Goal: Transaction & Acquisition: Book appointment/travel/reservation

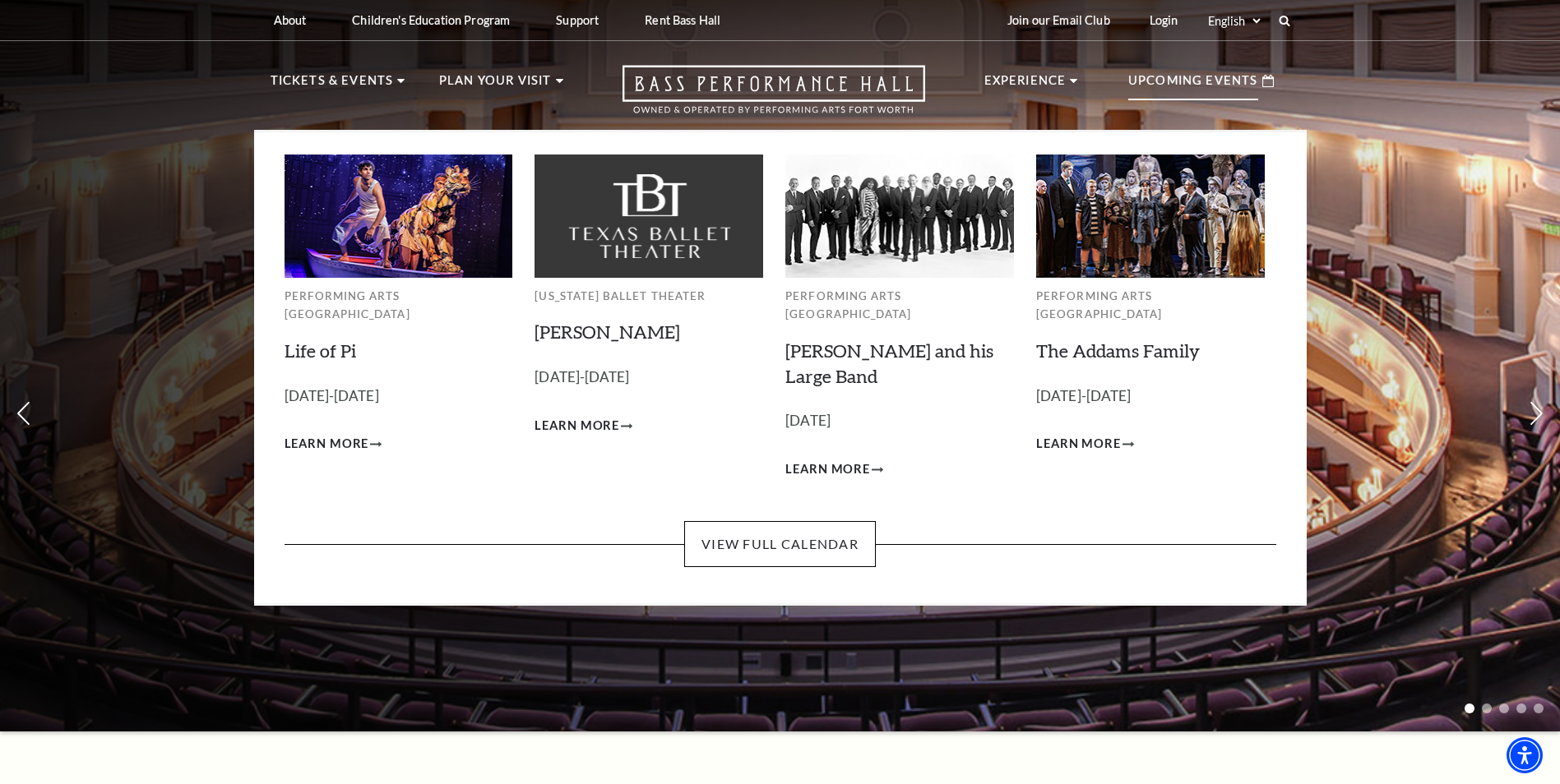
click at [1157, 83] on p "Upcoming Events" at bounding box center [1193, 85] width 130 height 29
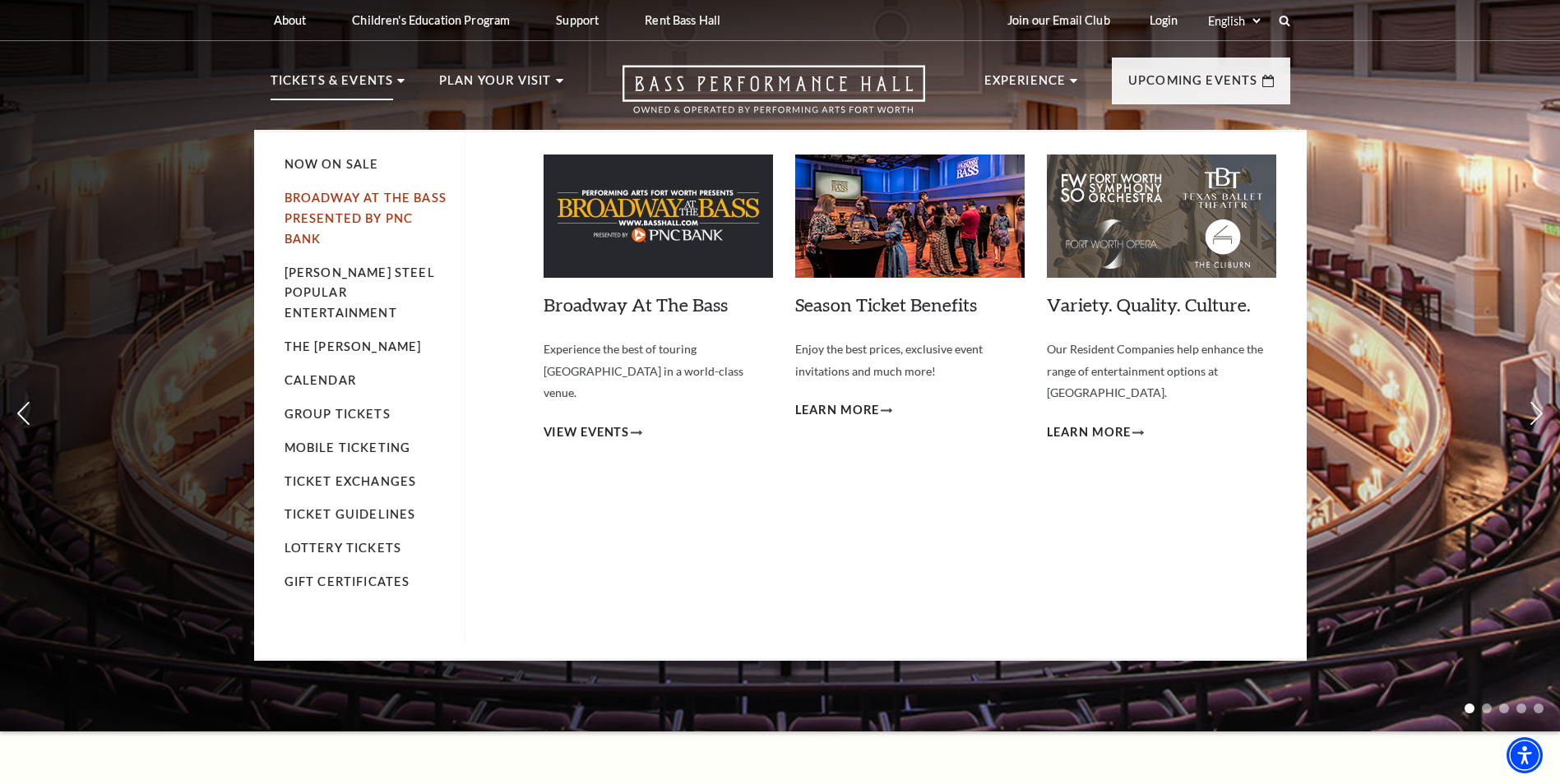
click at [357, 210] on link "Broadway At The Bass presented by PNC Bank" at bounding box center [365, 218] width 162 height 55
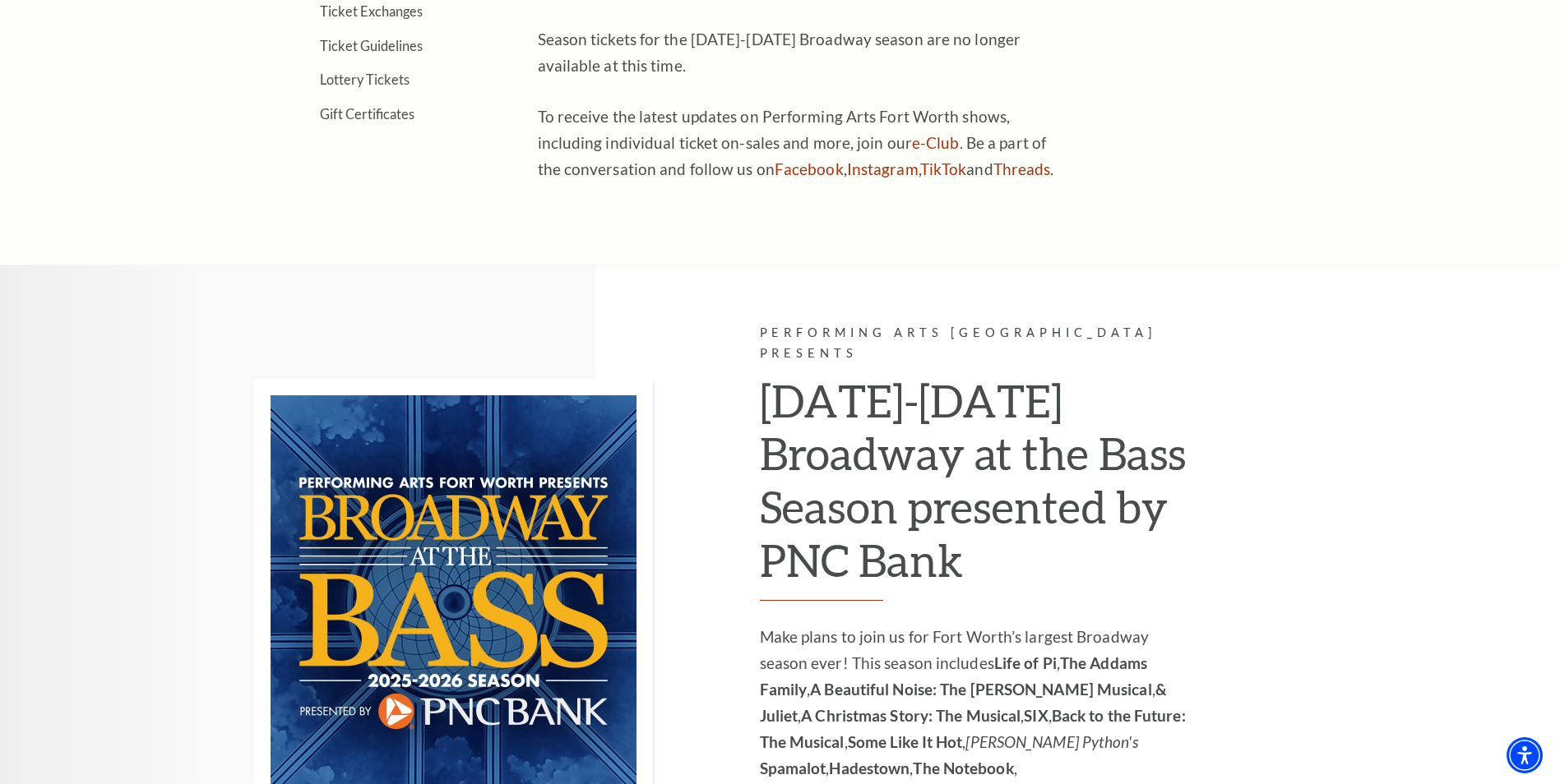
scroll to position [1151, 0]
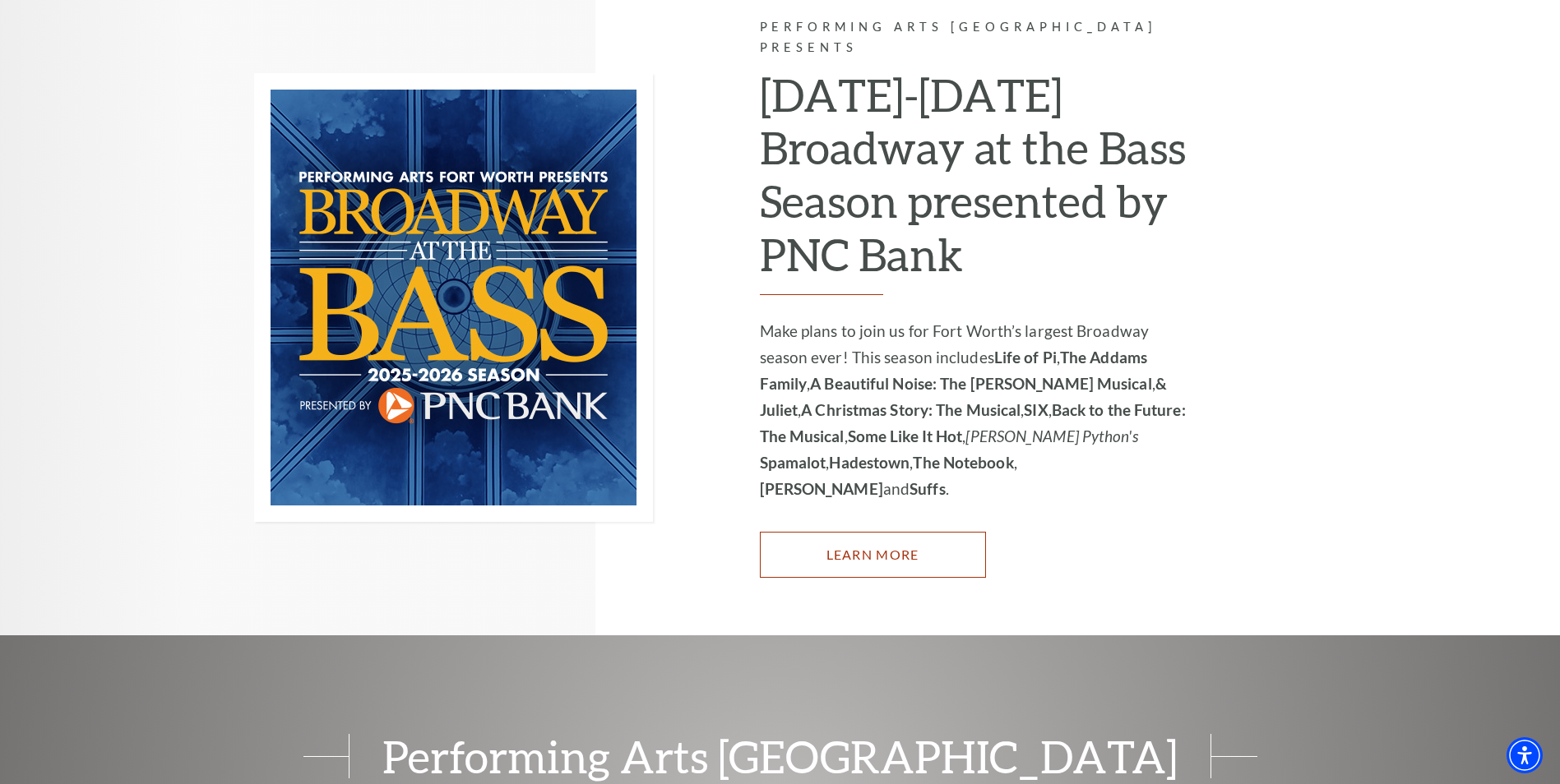
click at [890, 532] on link "Learn More" at bounding box center [872, 555] width 227 height 46
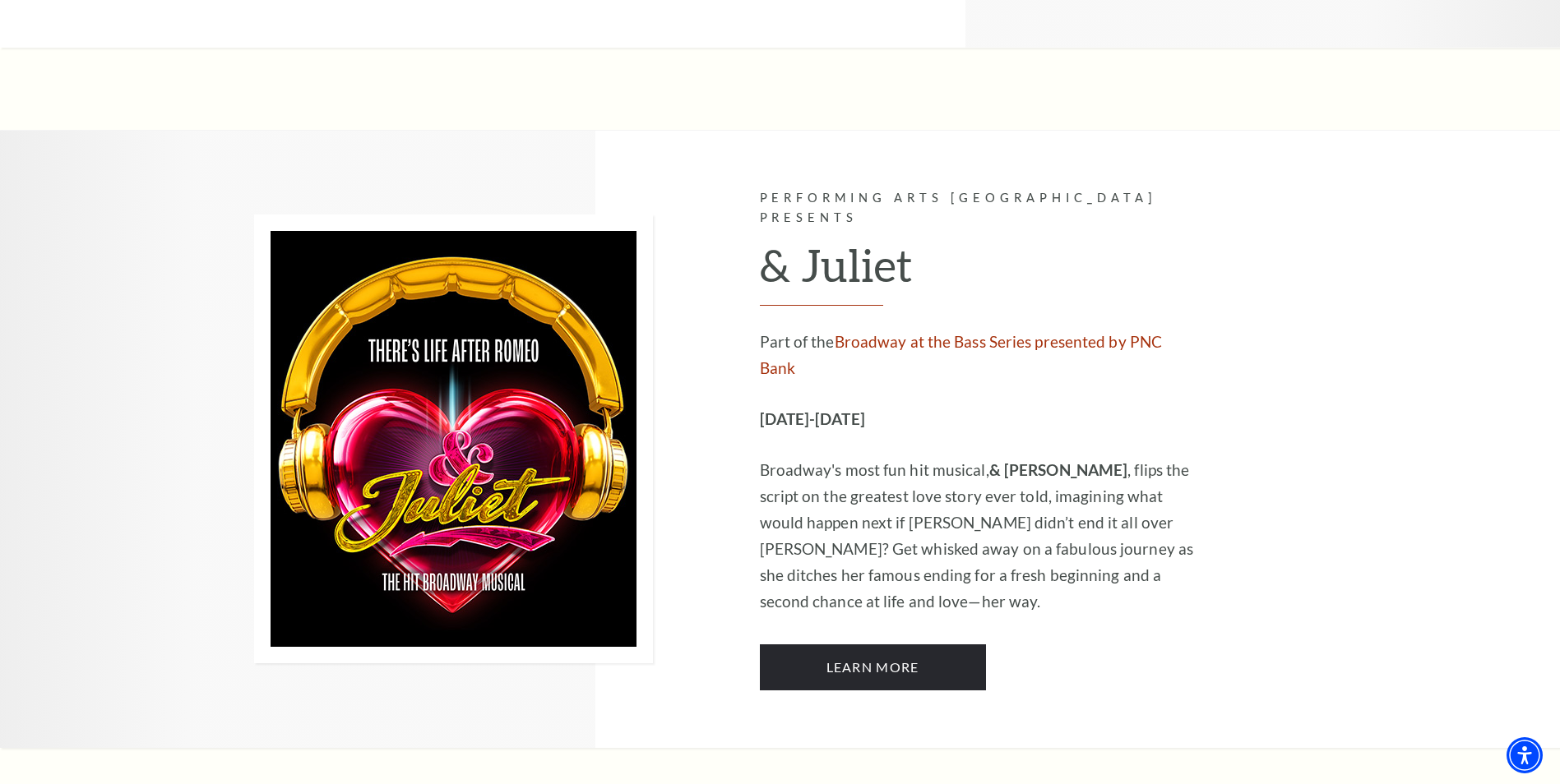
scroll to position [4356, 0]
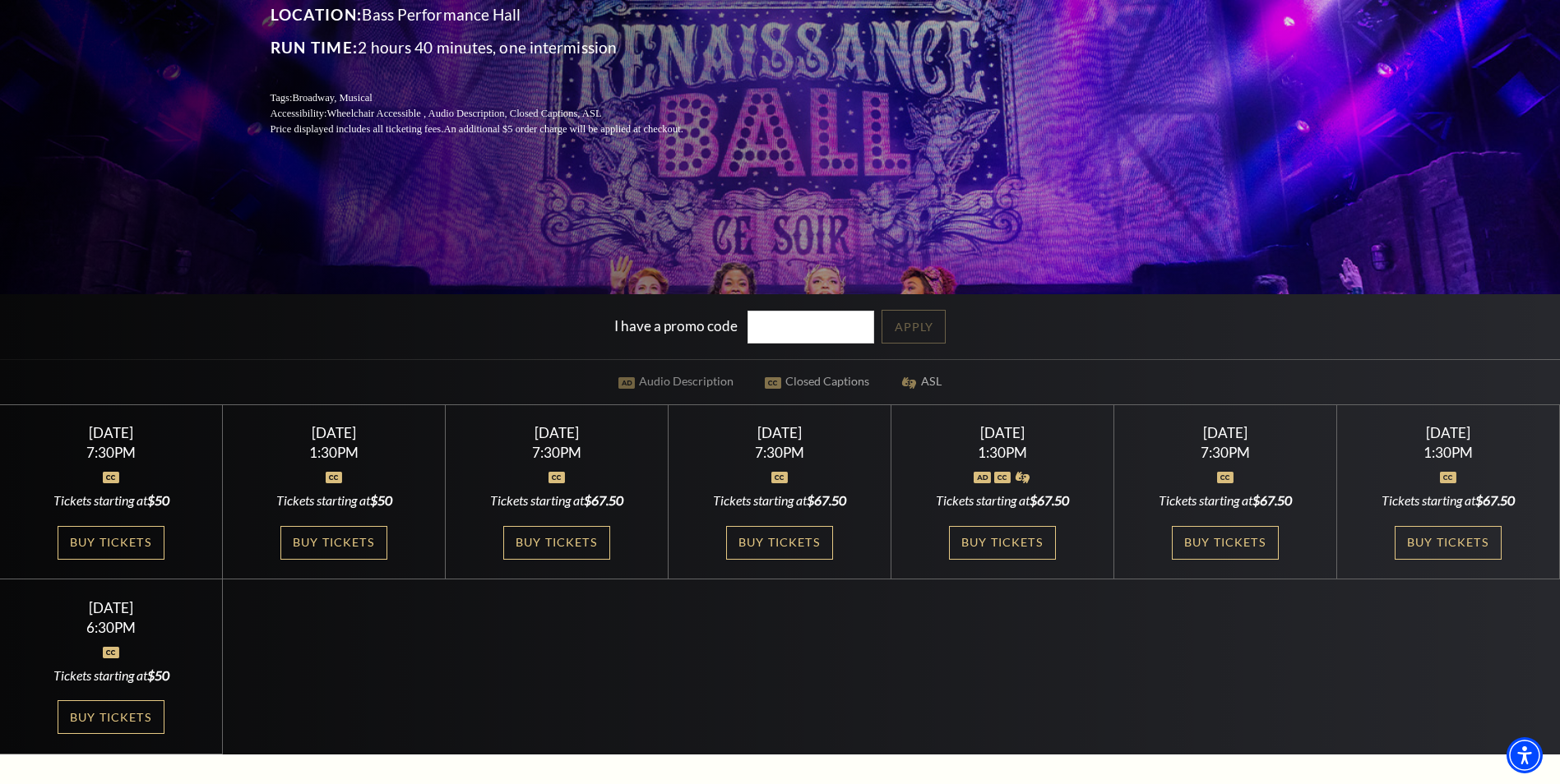
scroll to position [329, 0]
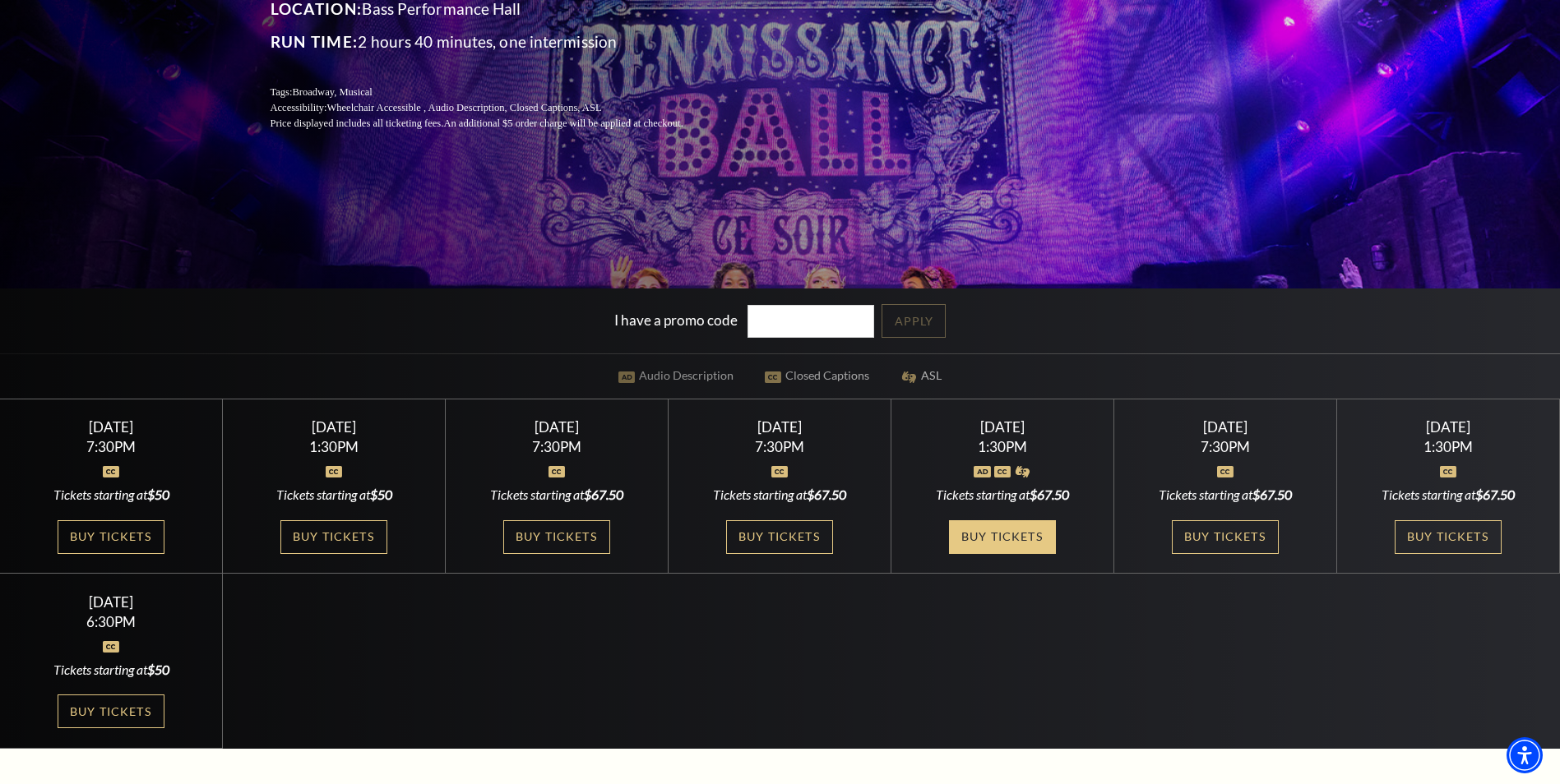
click at [998, 534] on link "Buy Tickets" at bounding box center [1002, 537] width 107 height 34
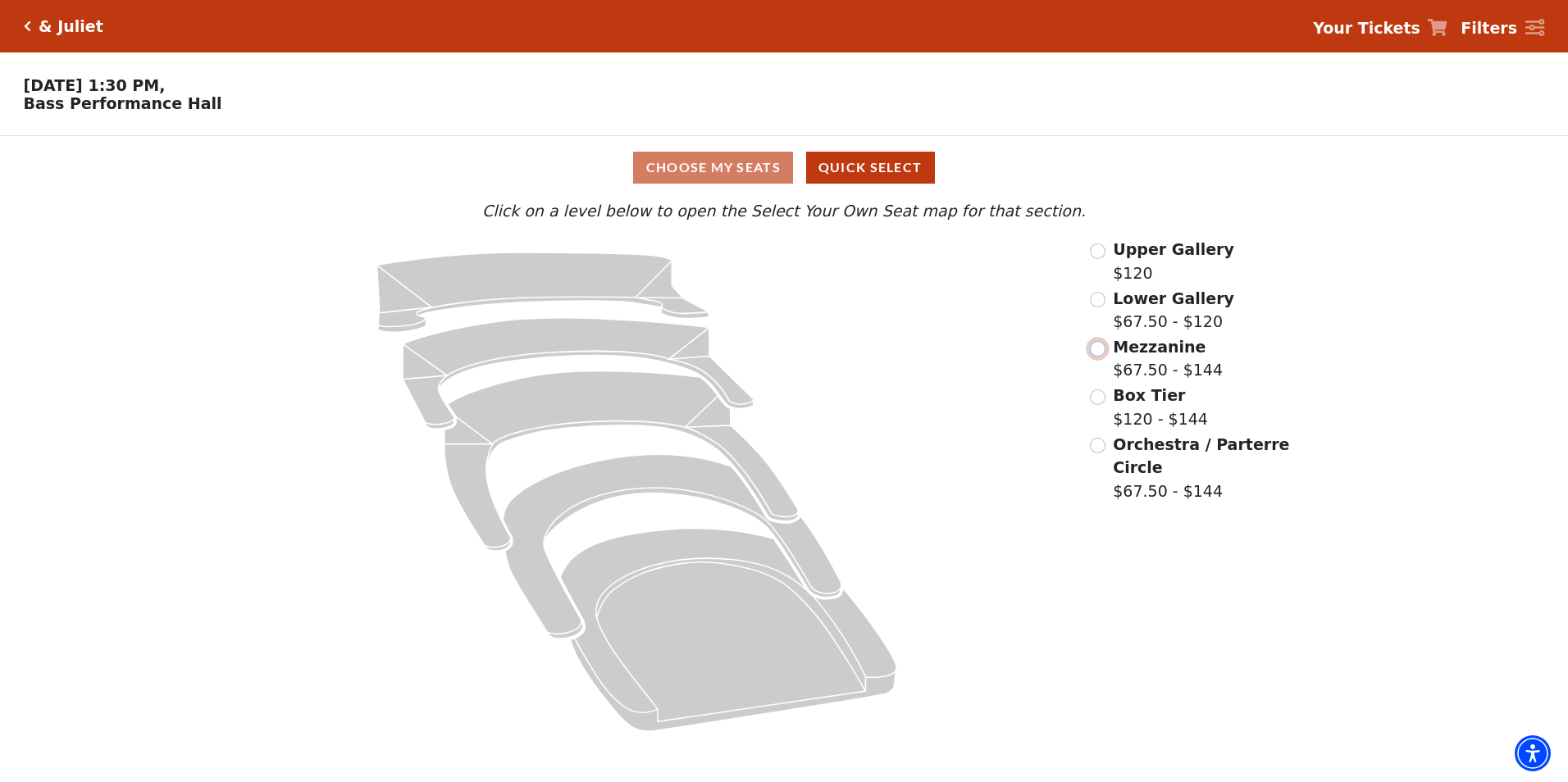
click at [1097, 357] on input "Mezzanine$67.50 - $144\a" at bounding box center [1098, 349] width 16 height 16
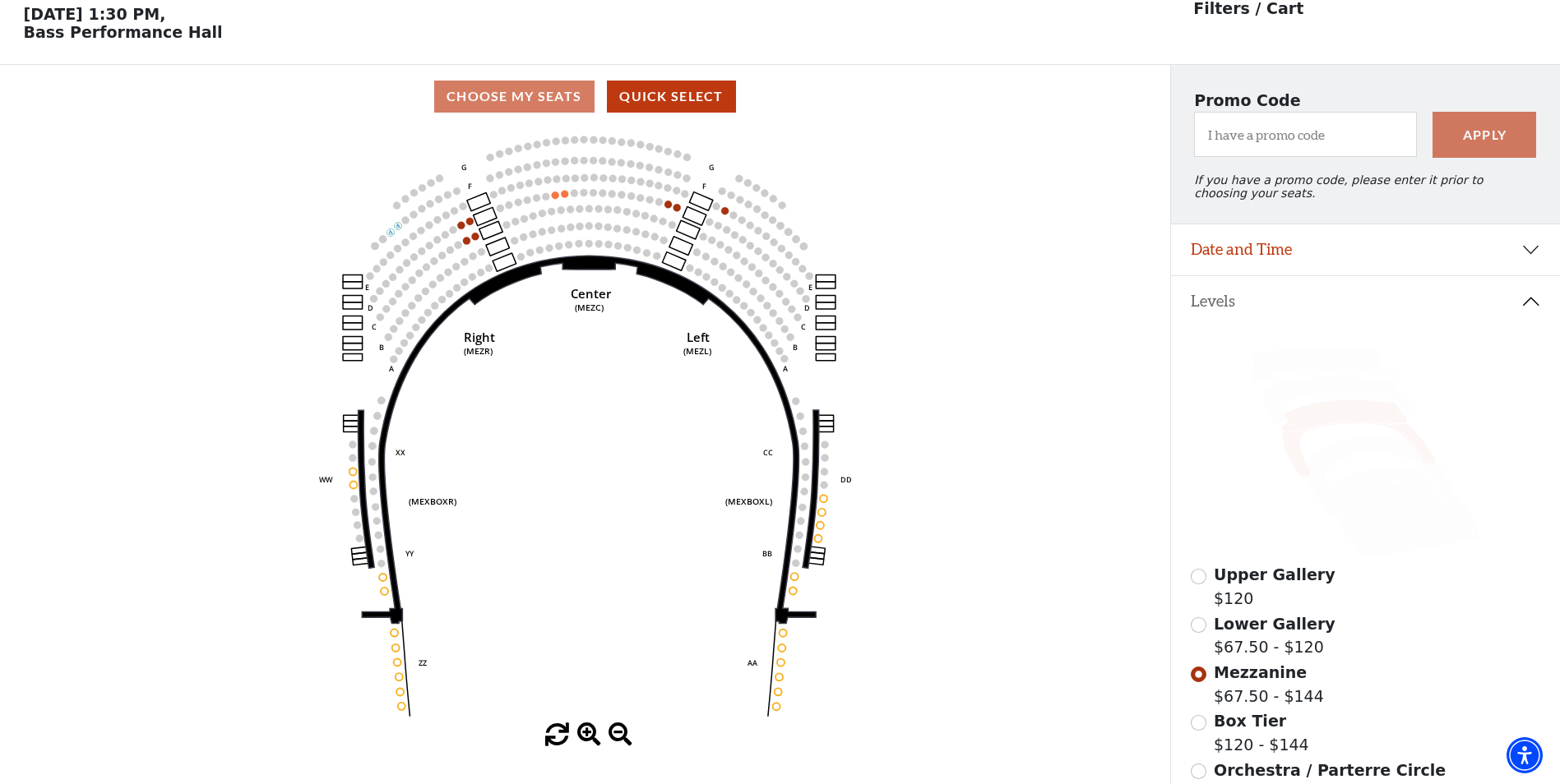
scroll to position [76, 0]
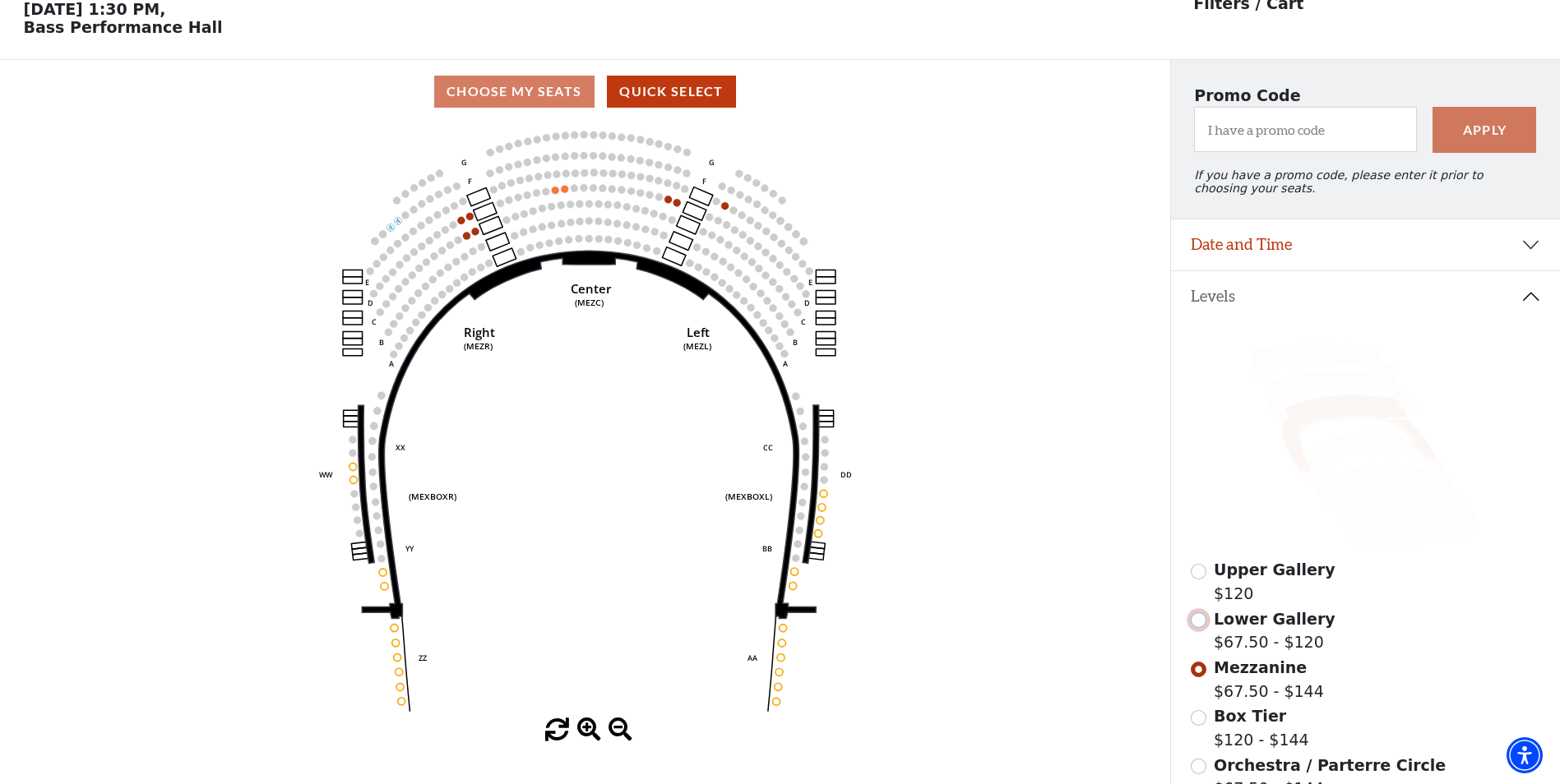
click at [1204, 628] on input "Lower Gallery$67.50 - $120\a" at bounding box center [1198, 621] width 16 height 16
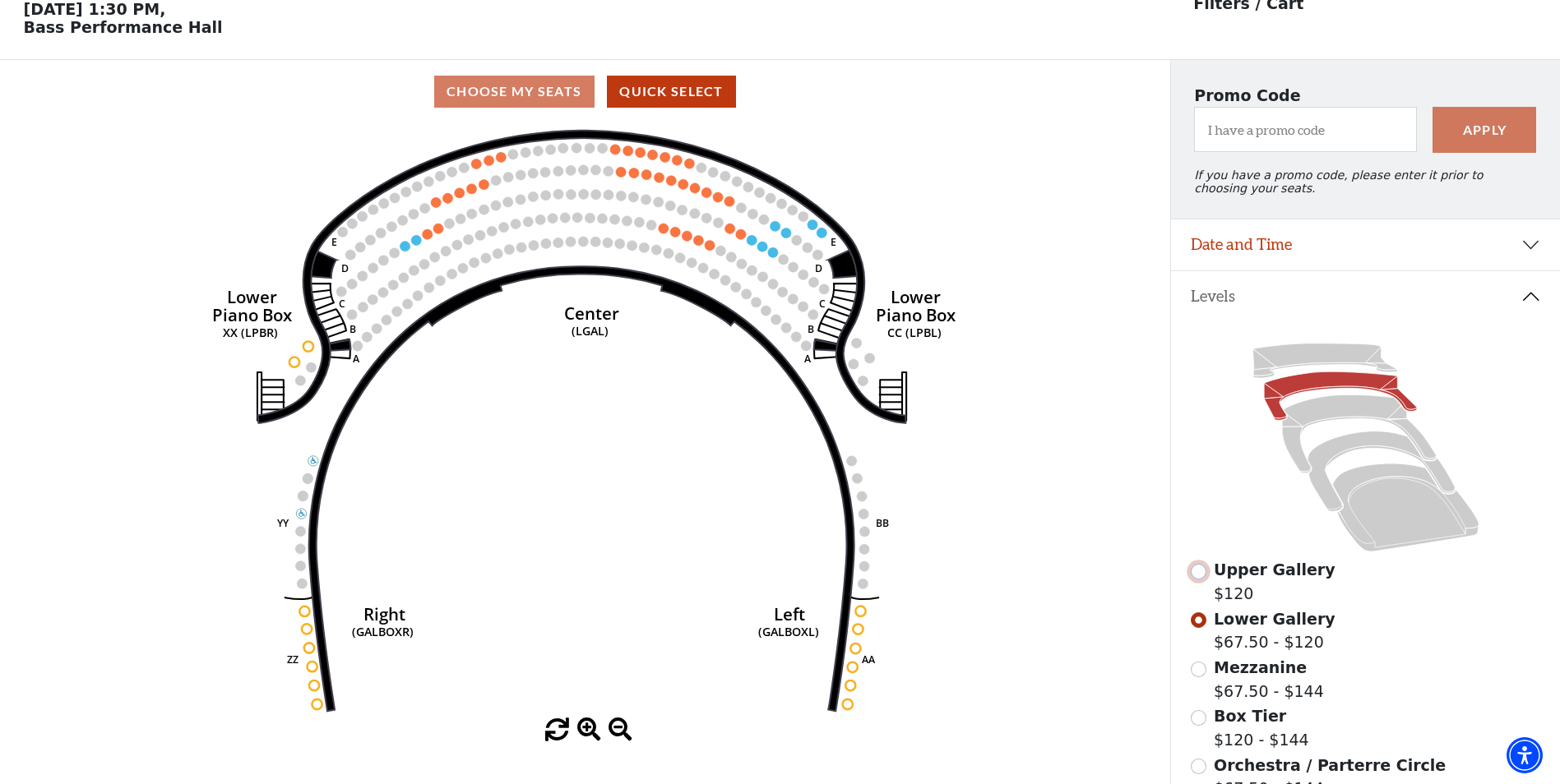
click at [1197, 580] on input "Upper Gallery$120\a" at bounding box center [1198, 572] width 16 height 16
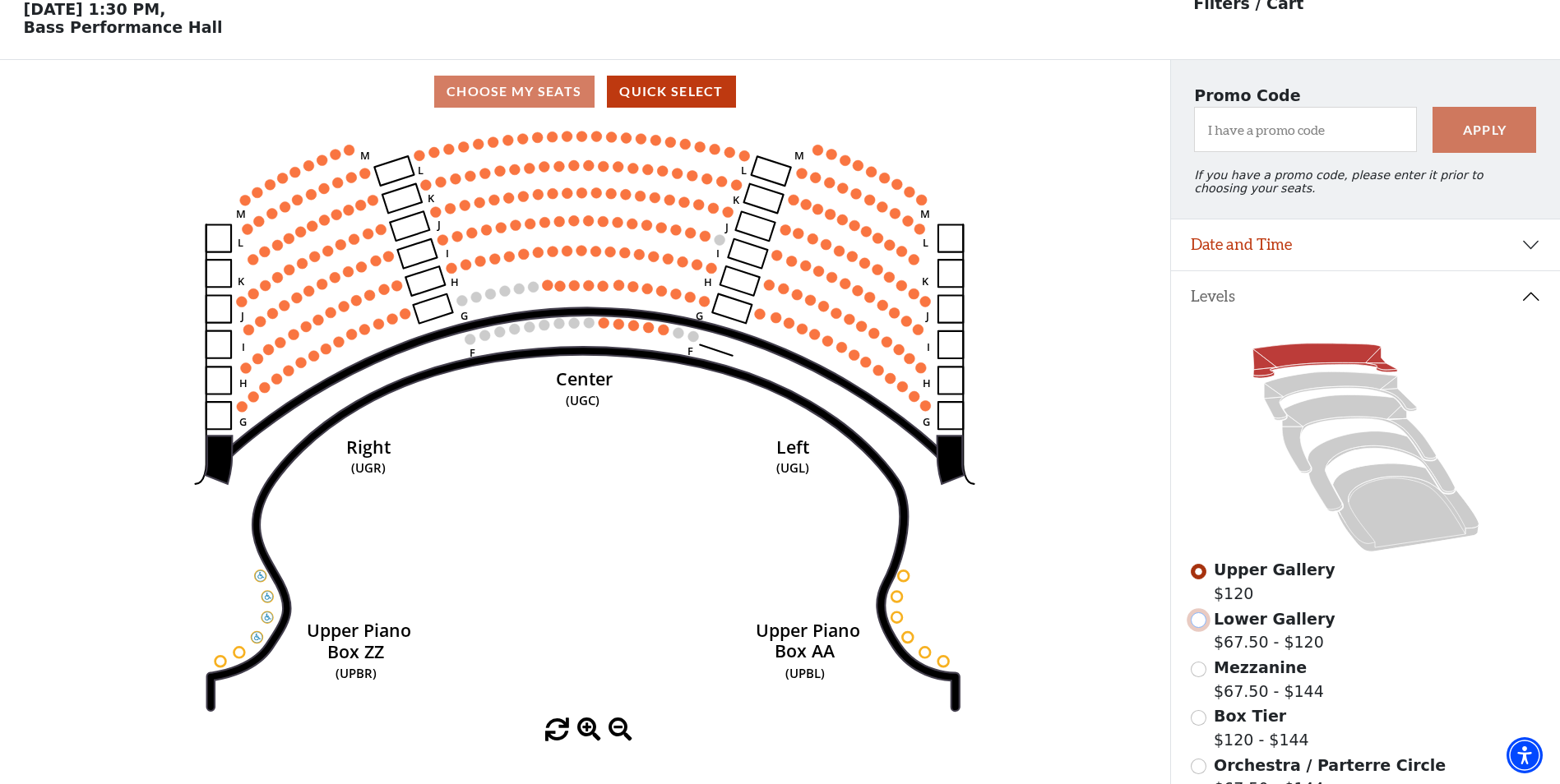
click at [1195, 628] on input "Lower Gallery$67.50 - $120\a" at bounding box center [1198, 621] width 16 height 16
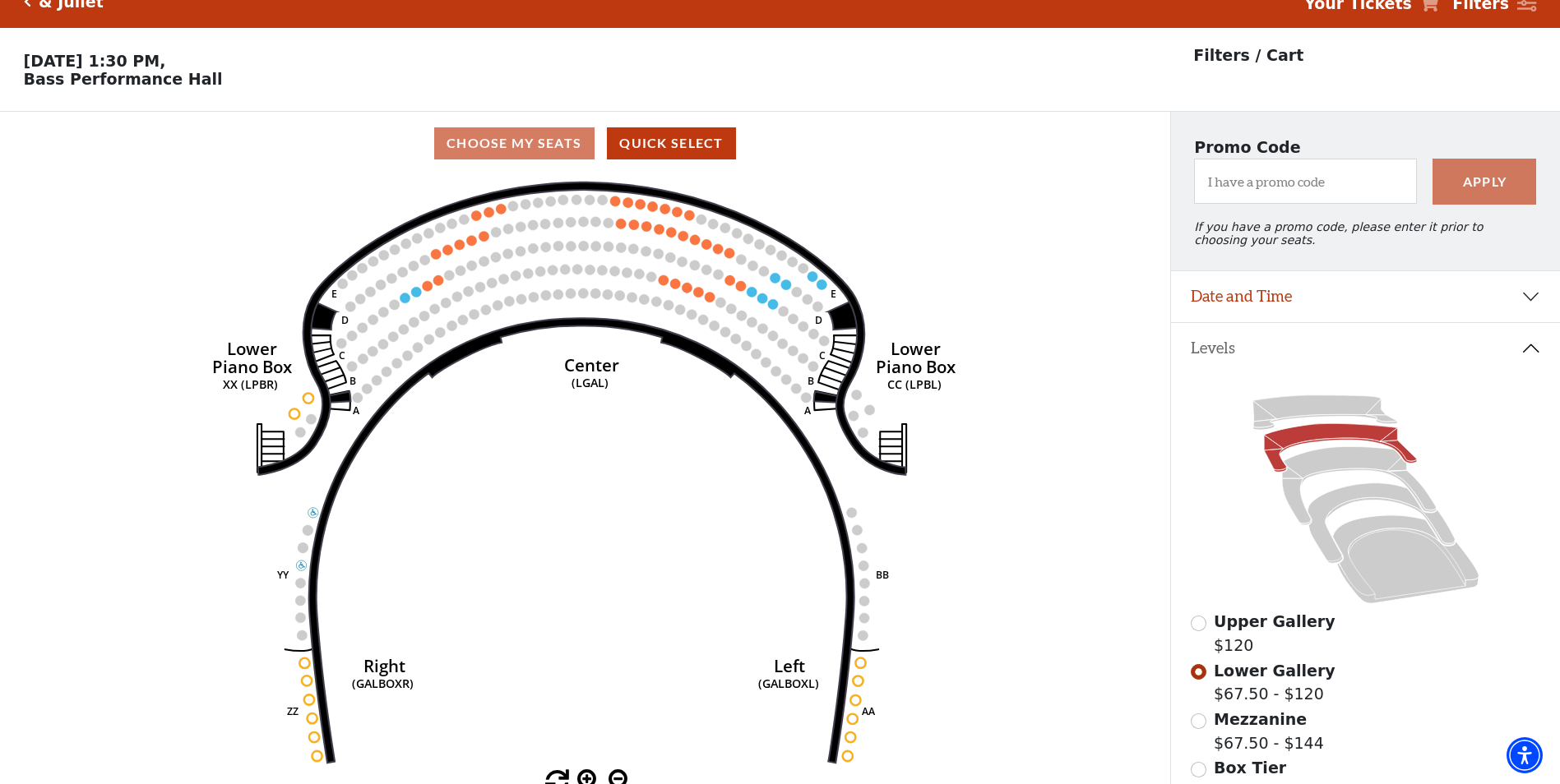
scroll to position [0, 0]
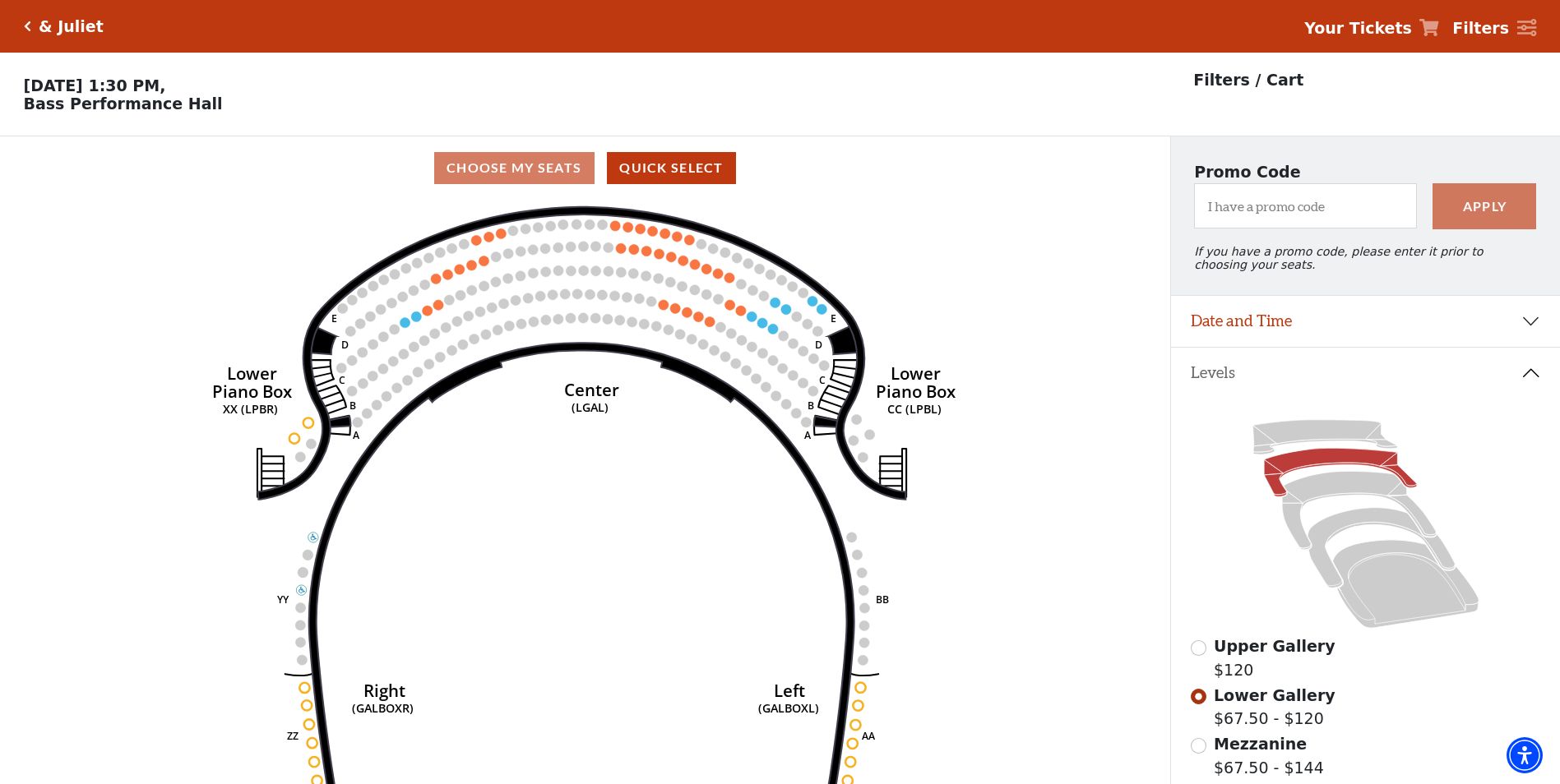
click at [28, 23] on icon "Click here to go back to filters" at bounding box center [28, 26] width 7 height 12
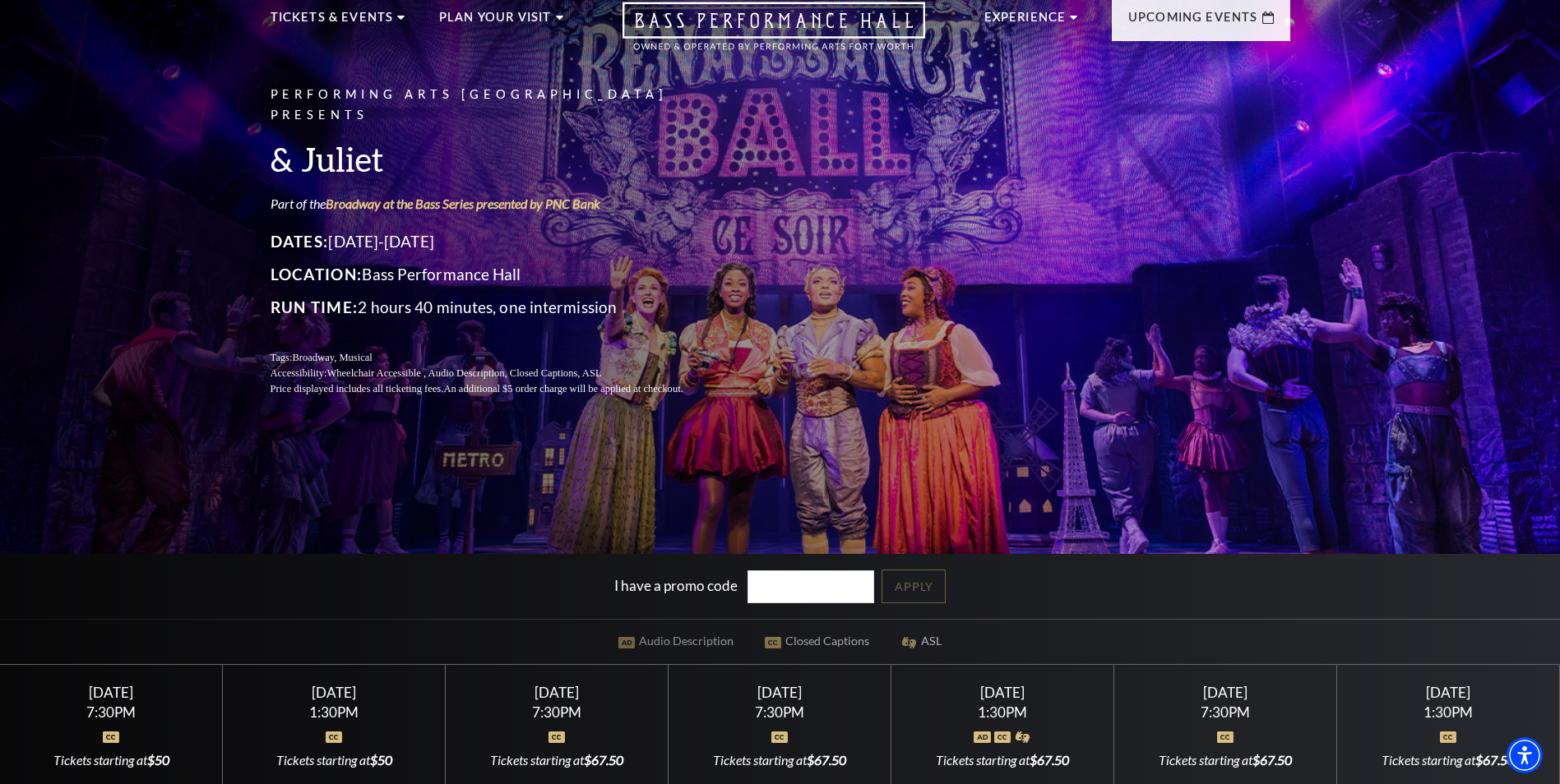
scroll to position [247, 0]
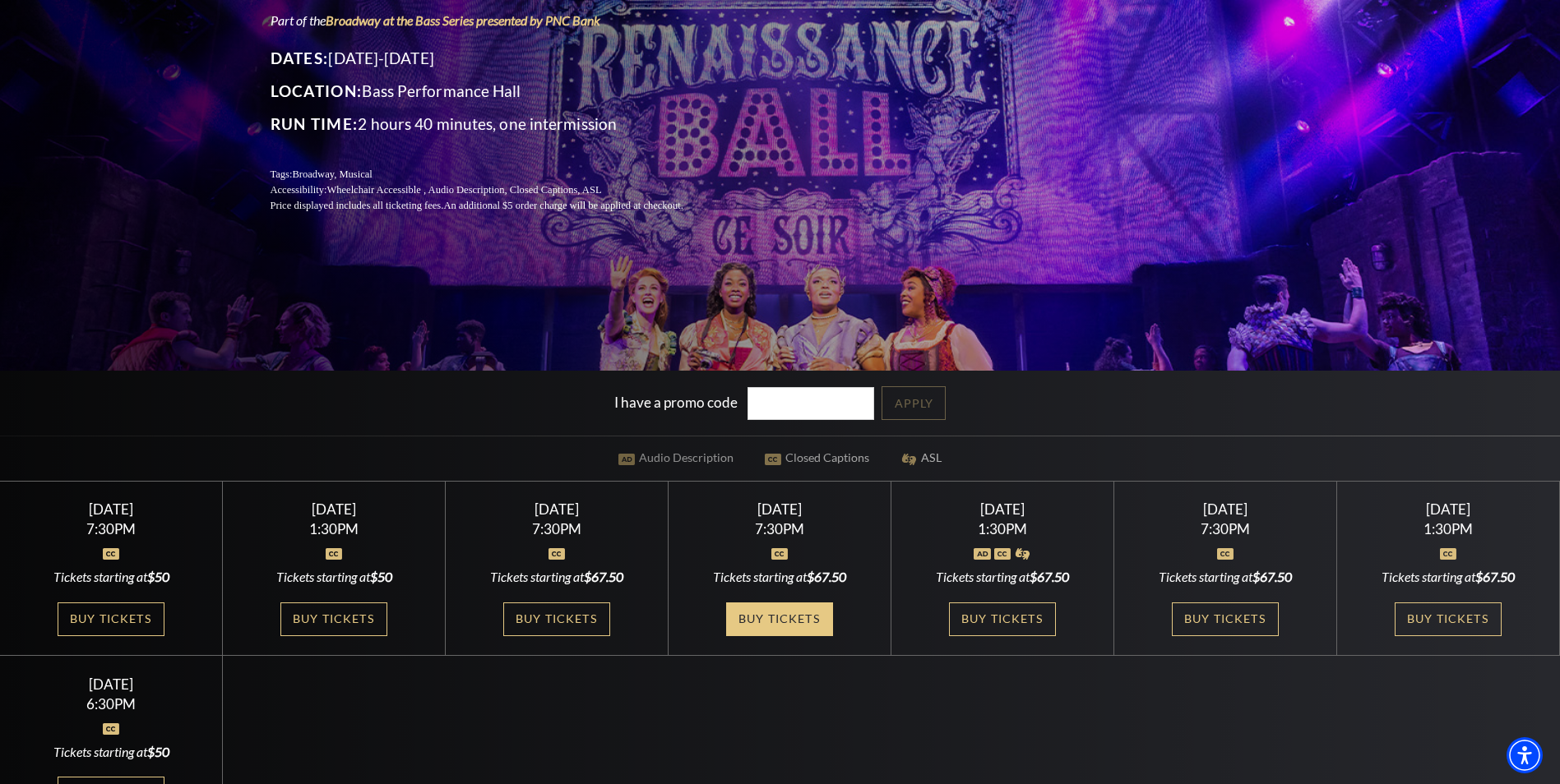
click at [780, 623] on link "Buy Tickets" at bounding box center [779, 620] width 107 height 34
click at [1434, 620] on link "Buy Tickets" at bounding box center [1448, 620] width 107 height 34
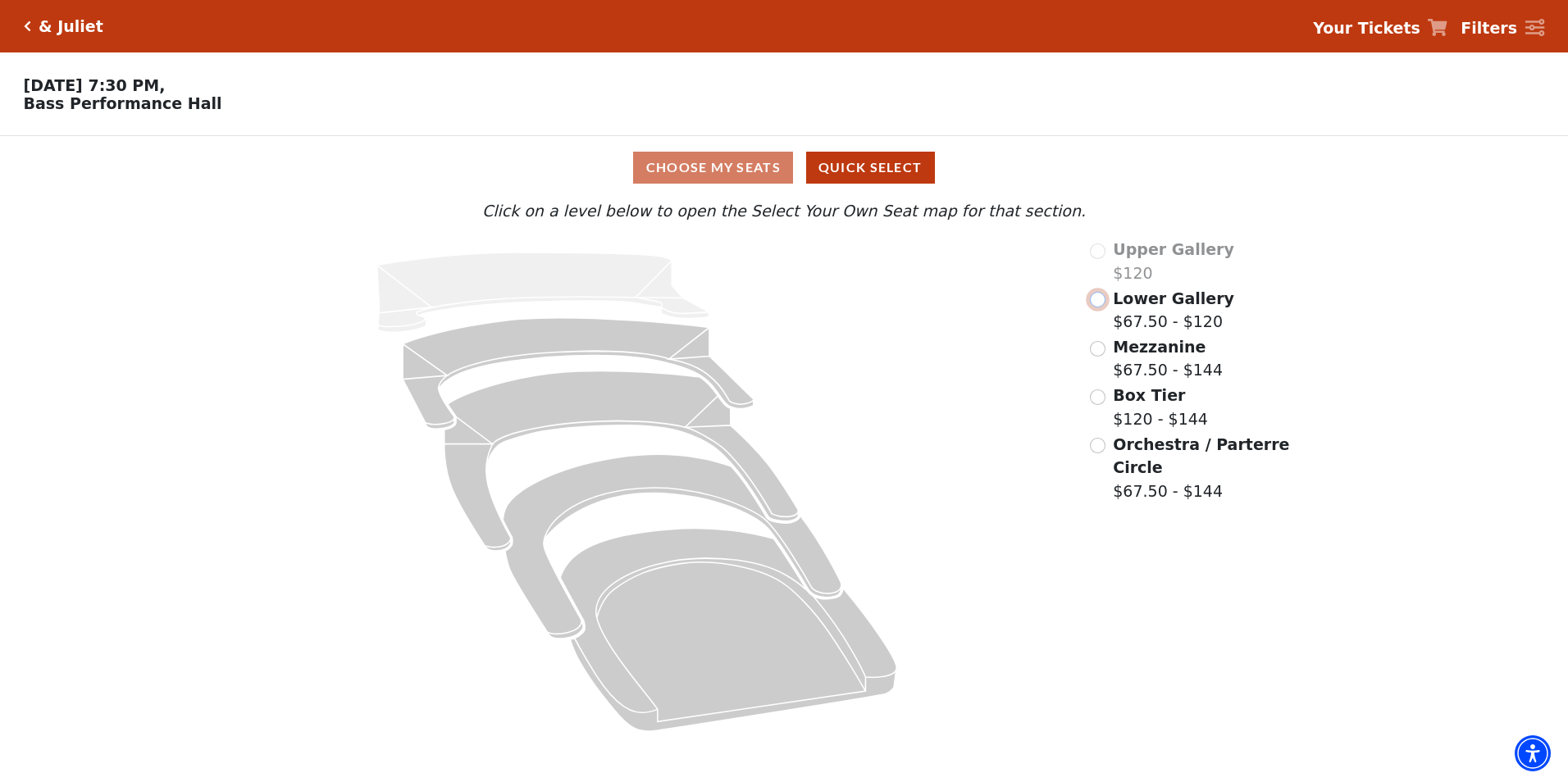
click at [1095, 307] on input "Lower Gallery$67.50 - $120\a" at bounding box center [1098, 300] width 16 height 16
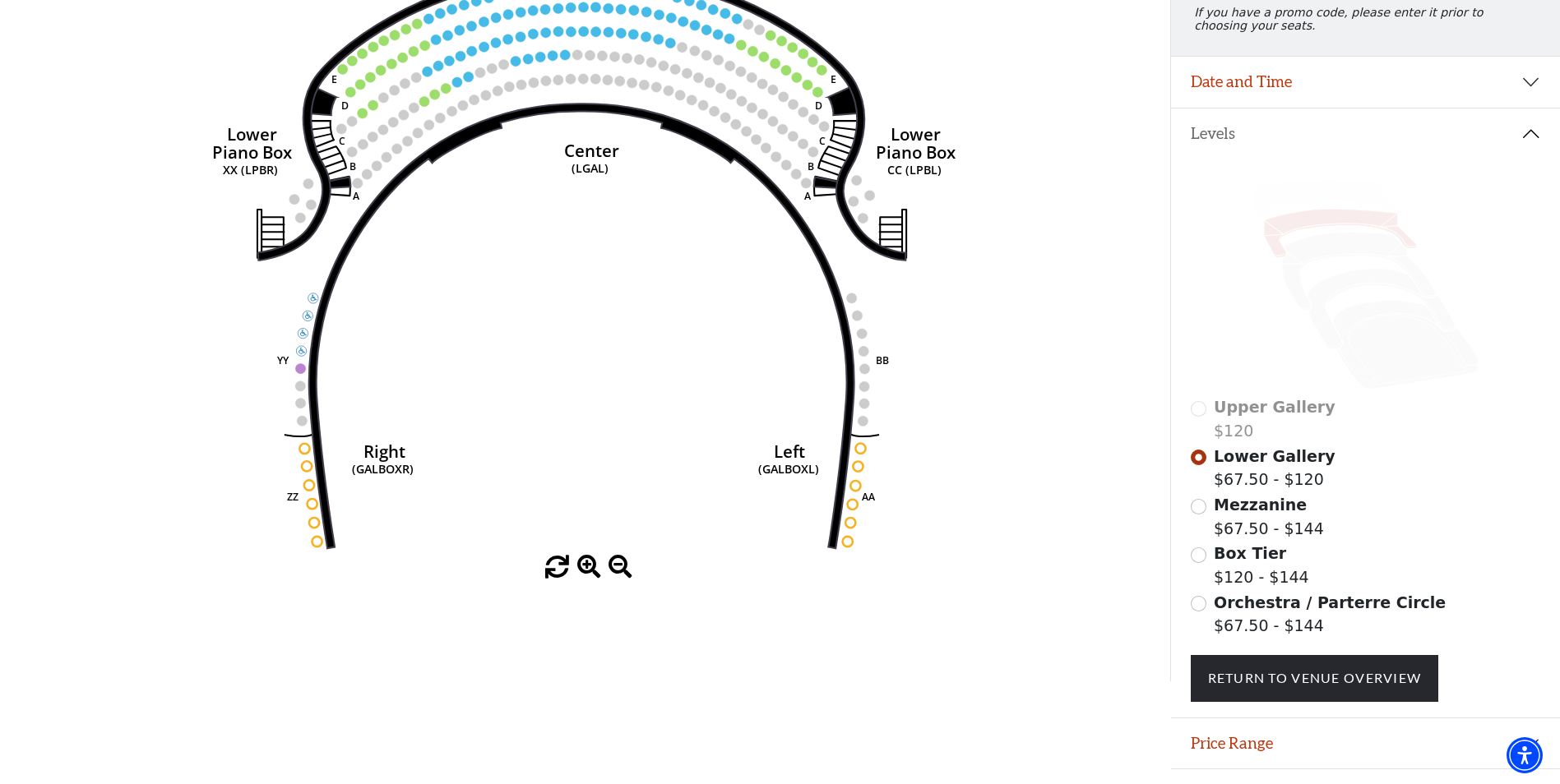
scroll to position [241, 0]
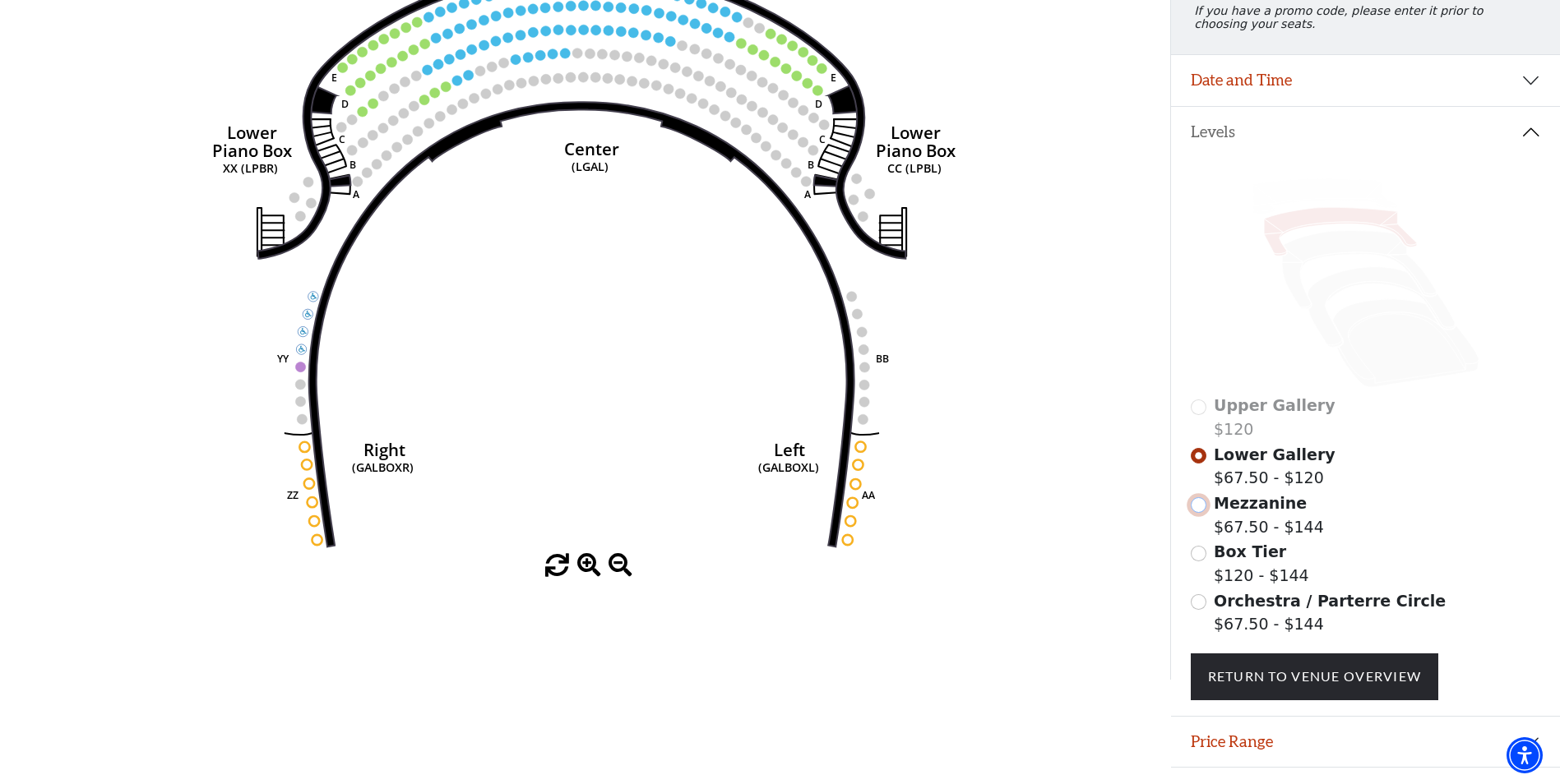
click at [1194, 513] on input "Mezzanine$67.50 - $144\a" at bounding box center [1198, 505] width 16 height 16
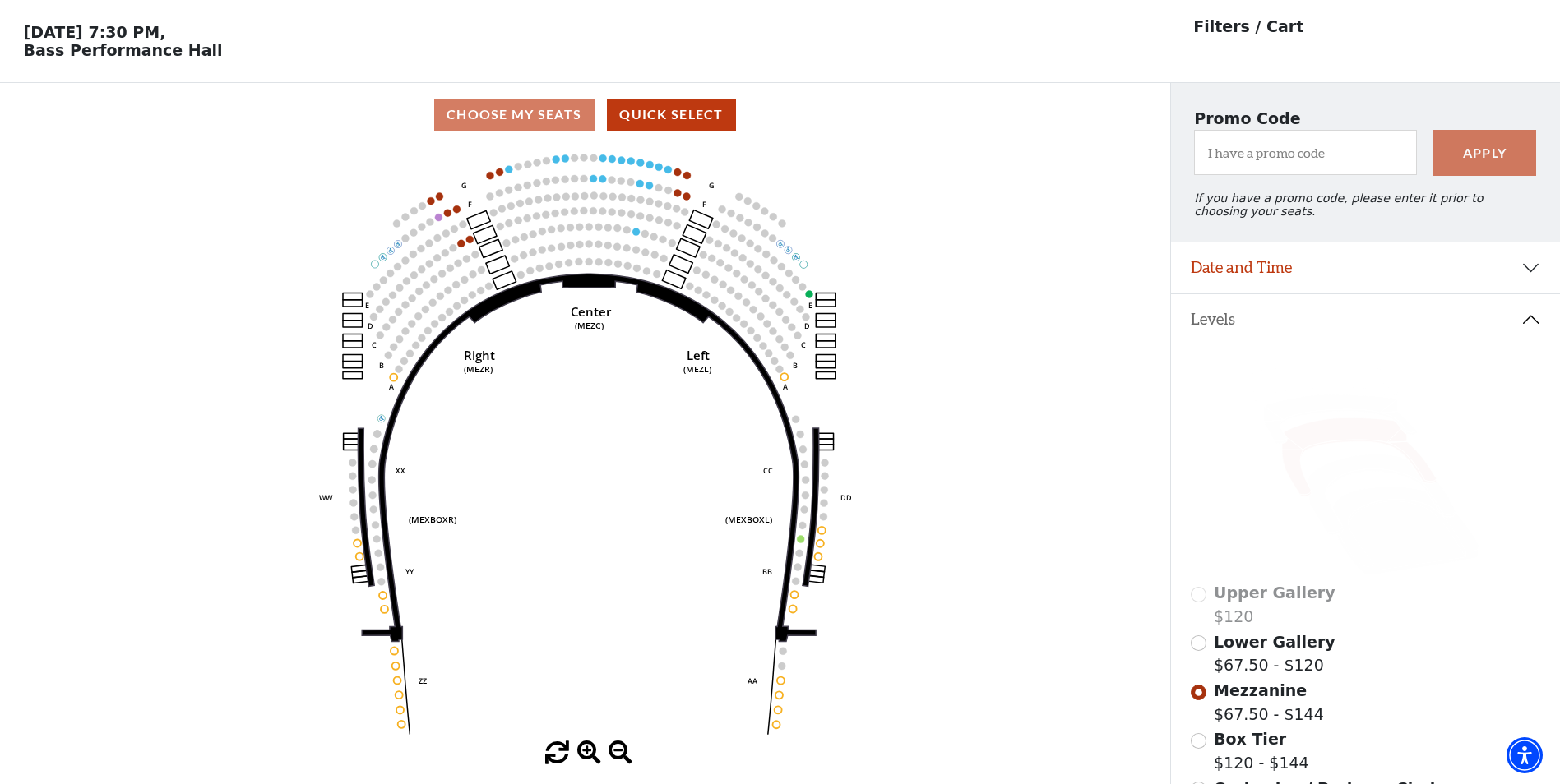
scroll to position [76, 0]
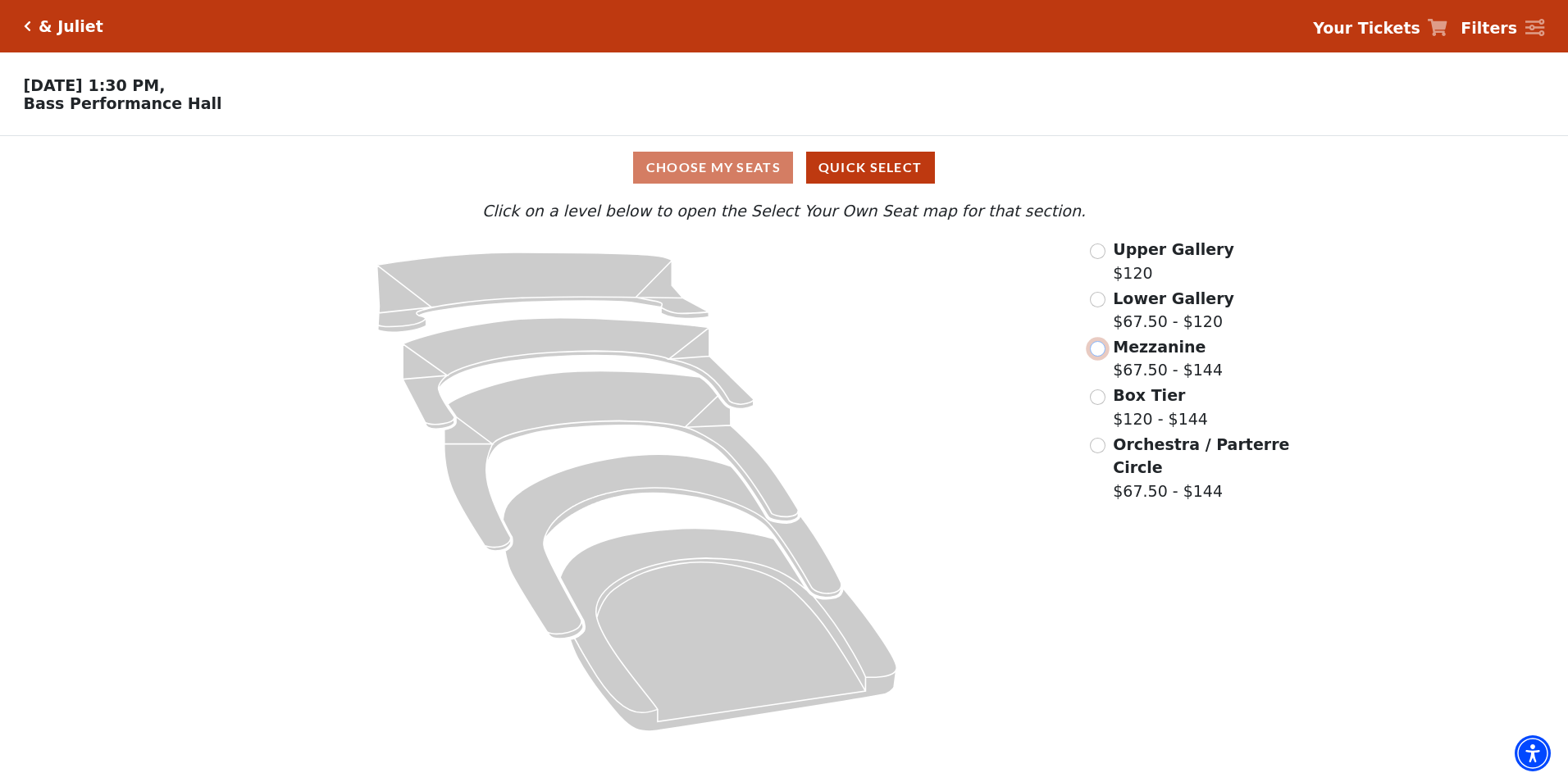
click at [1098, 355] on input "Mezzanine$67.50 - $144\a" at bounding box center [1098, 349] width 16 height 16
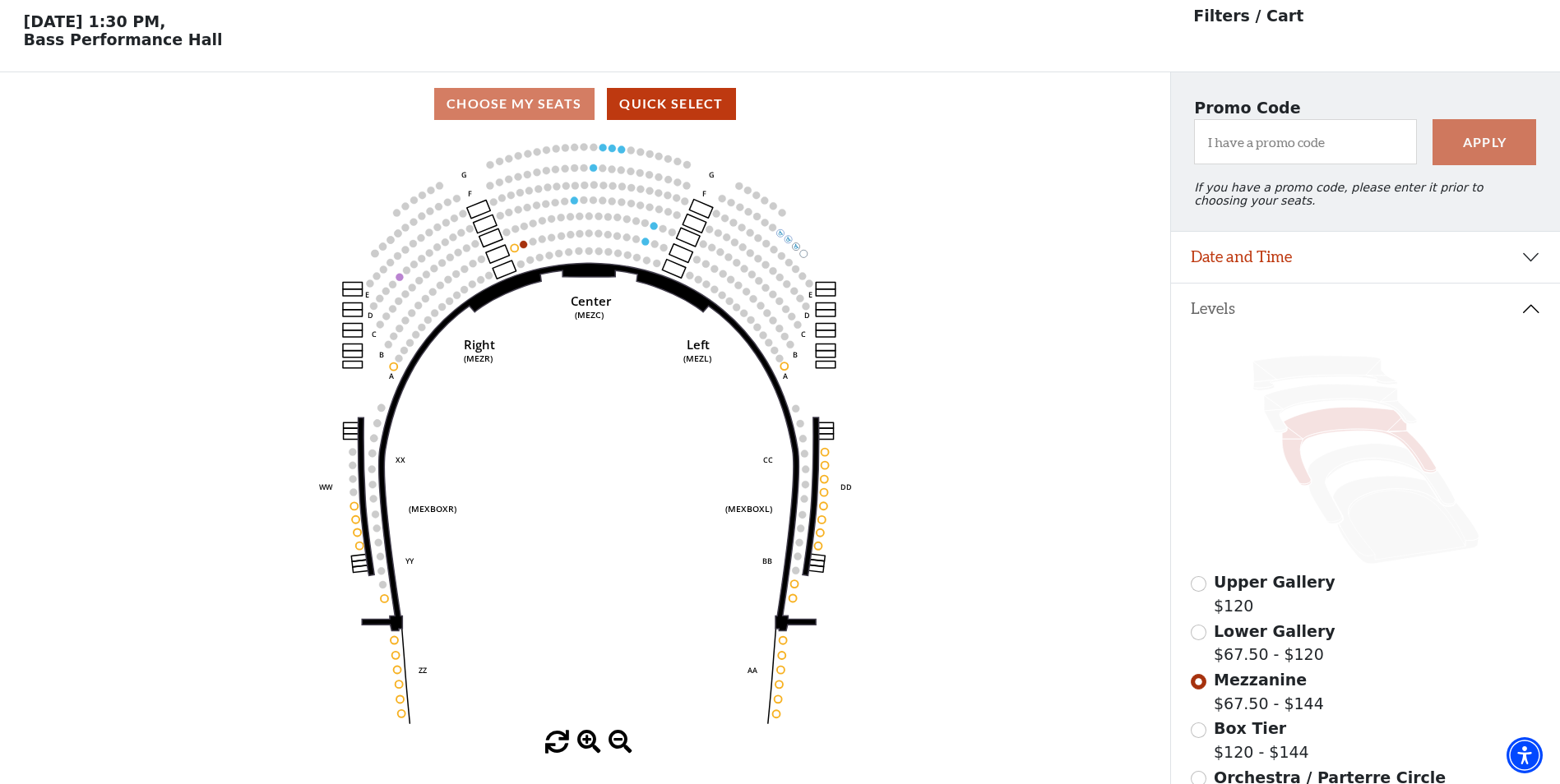
scroll to position [76, 0]
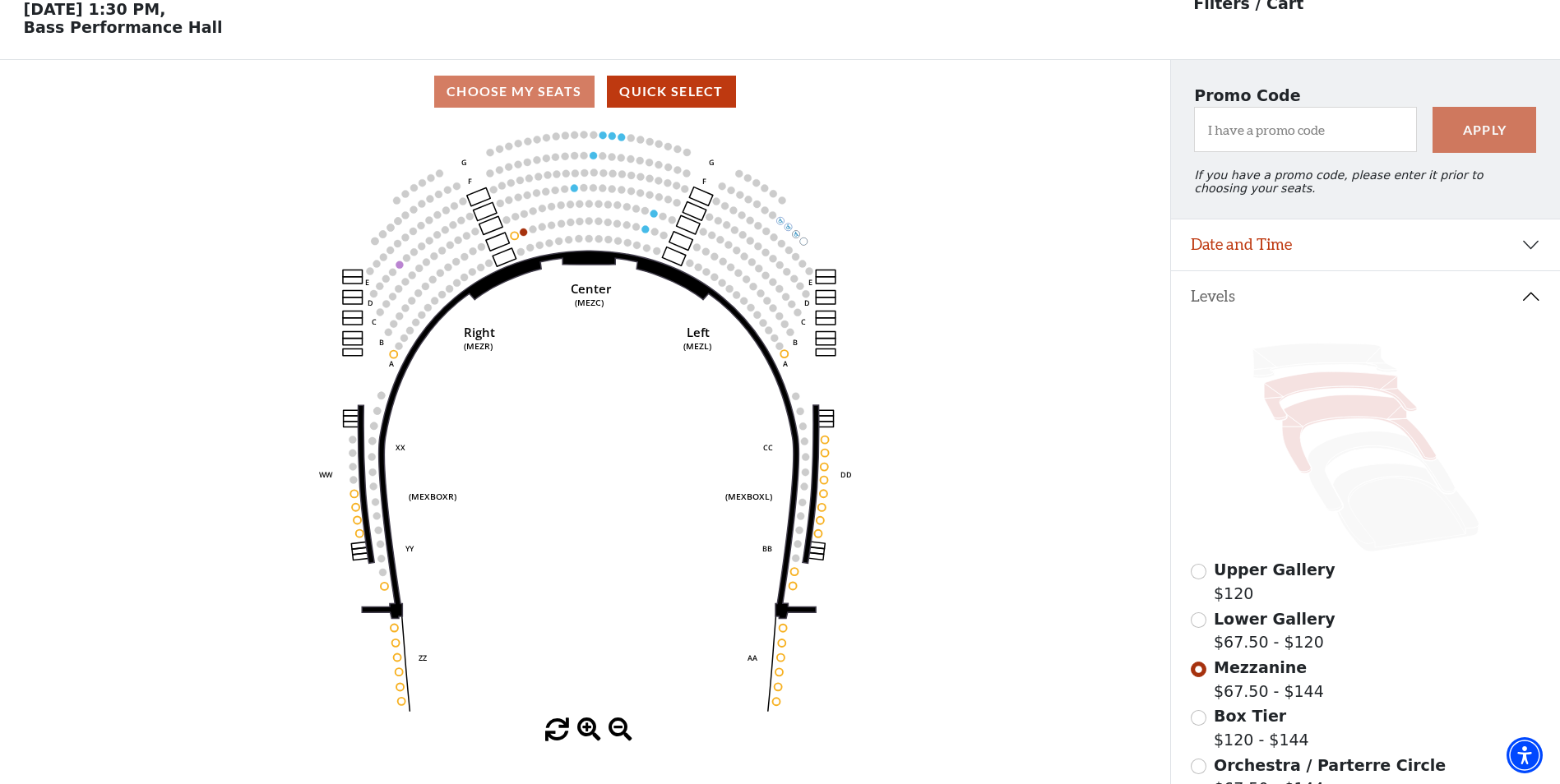
click at [1306, 400] on icon at bounding box center [1341, 396] width 153 height 49
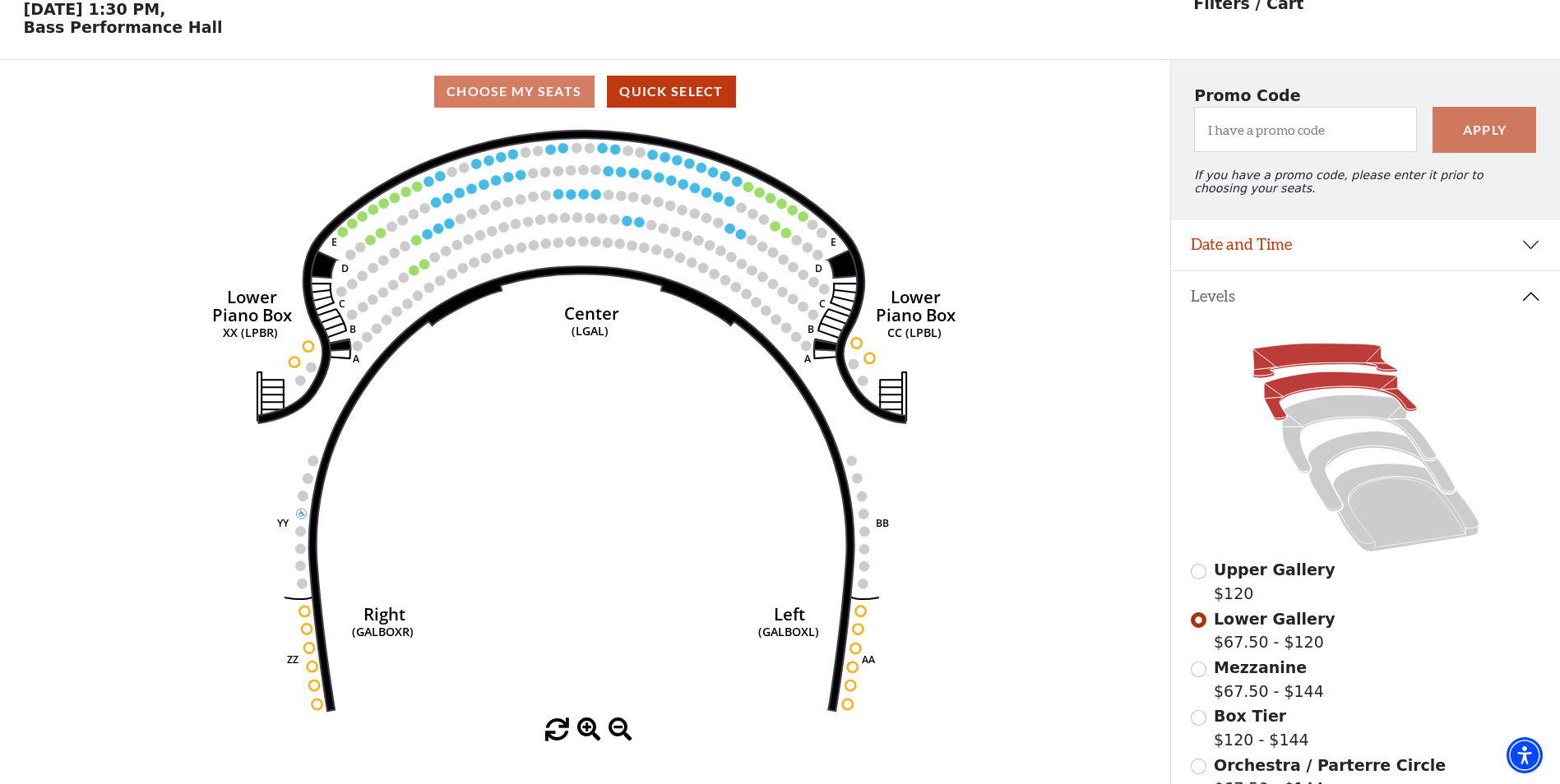
click at [1345, 358] on icon at bounding box center [1325, 360] width 145 height 35
